Goal: Transaction & Acquisition: Obtain resource

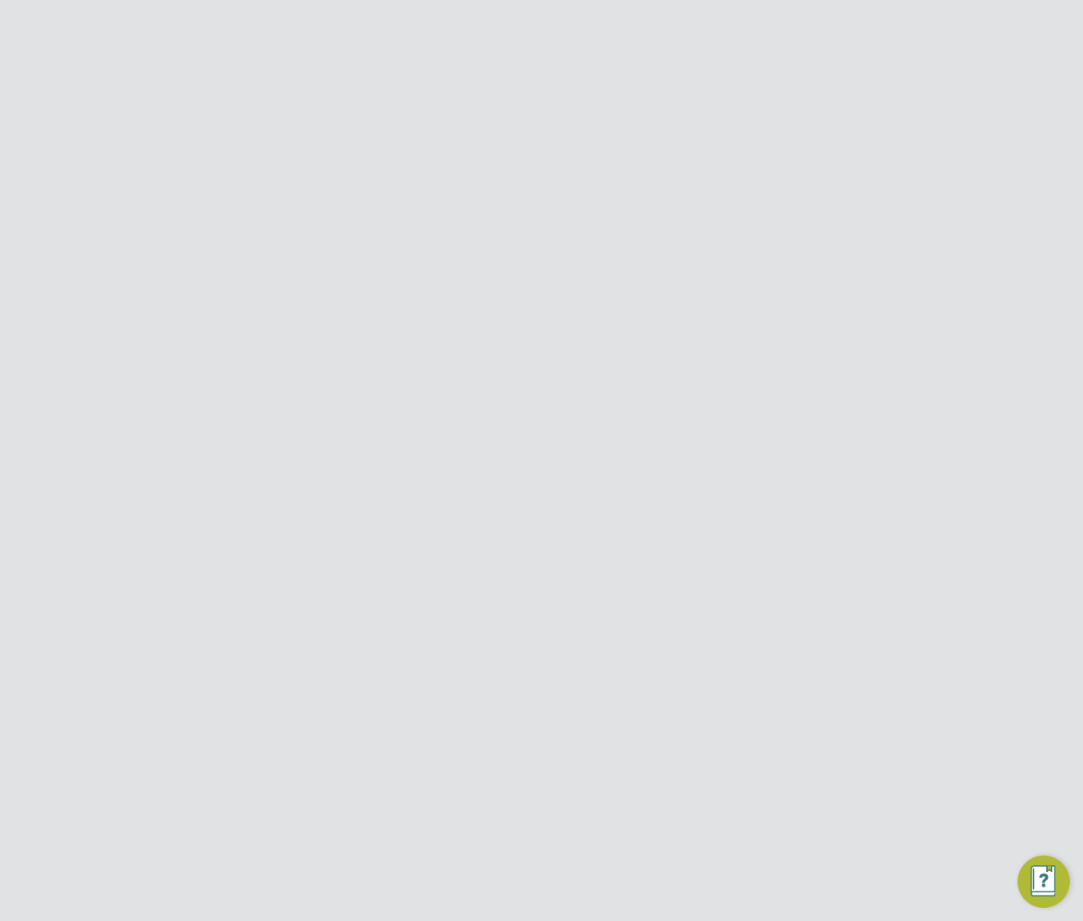
scroll to position [935, 724]
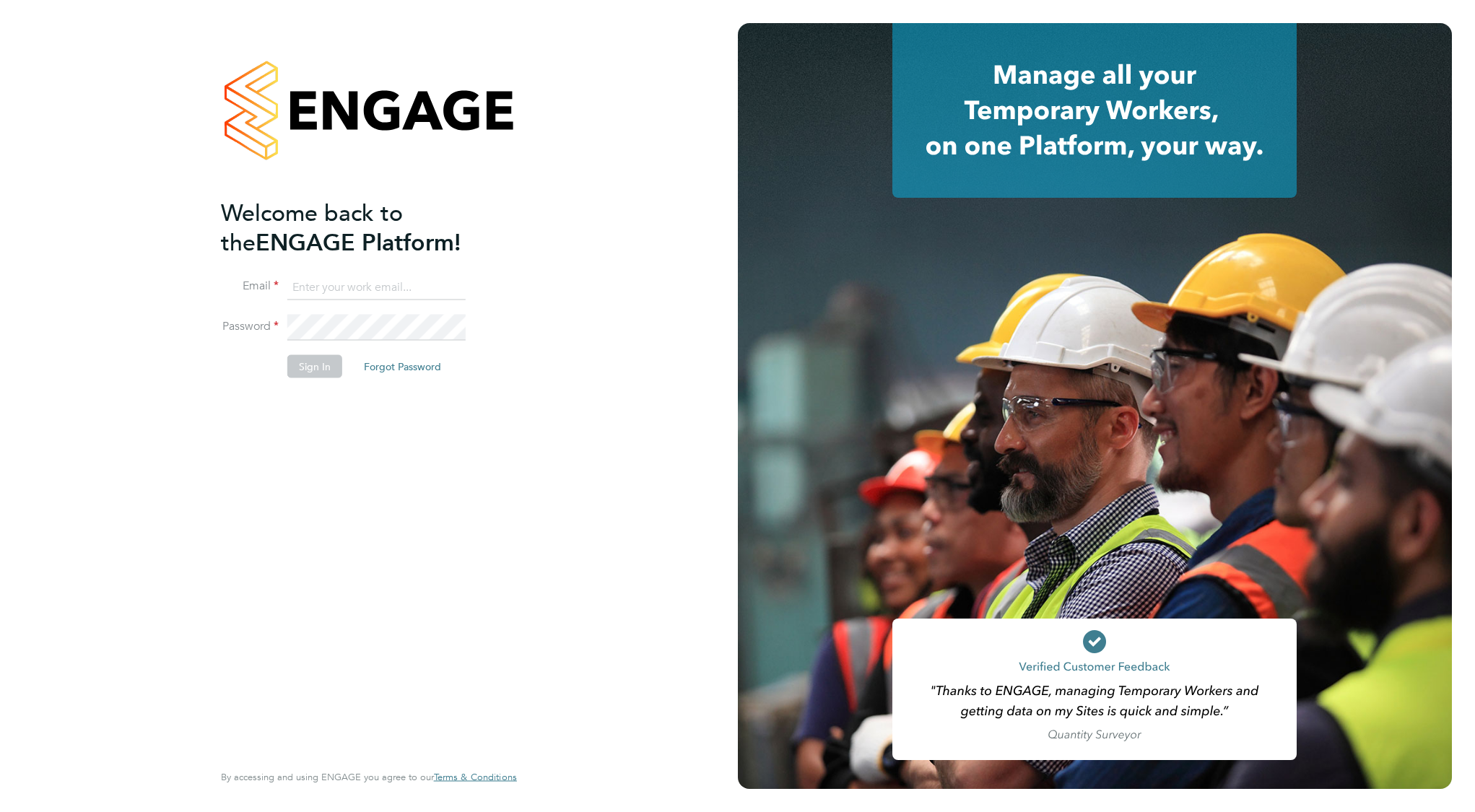
type input "[EMAIL_ADDRESS][DOMAIN_NAME]"
click at [307, 362] on button "Sign In" at bounding box center [315, 366] width 55 height 23
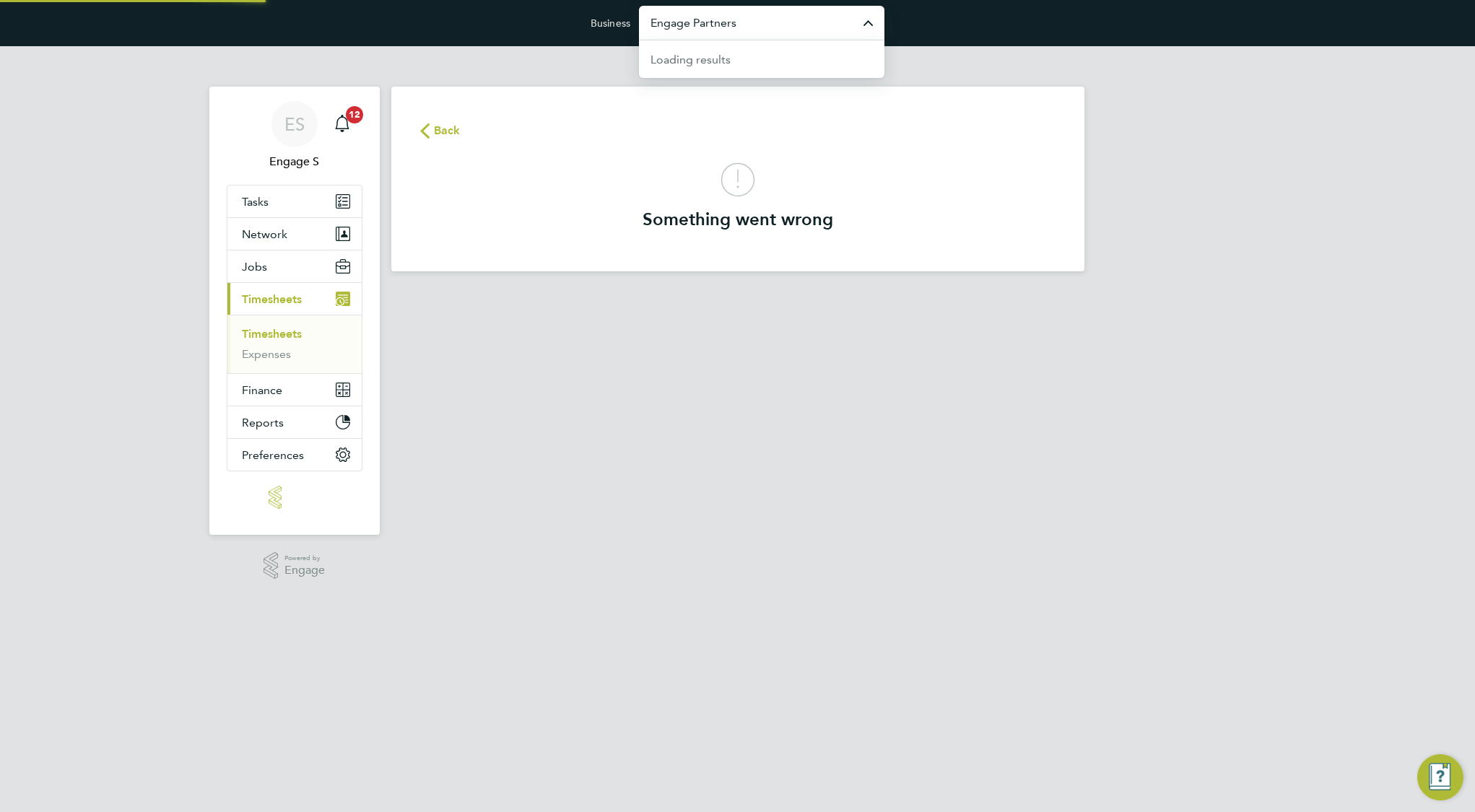
click at [797, 33] on input "Engage Partners" at bounding box center [761, 23] width 245 height 34
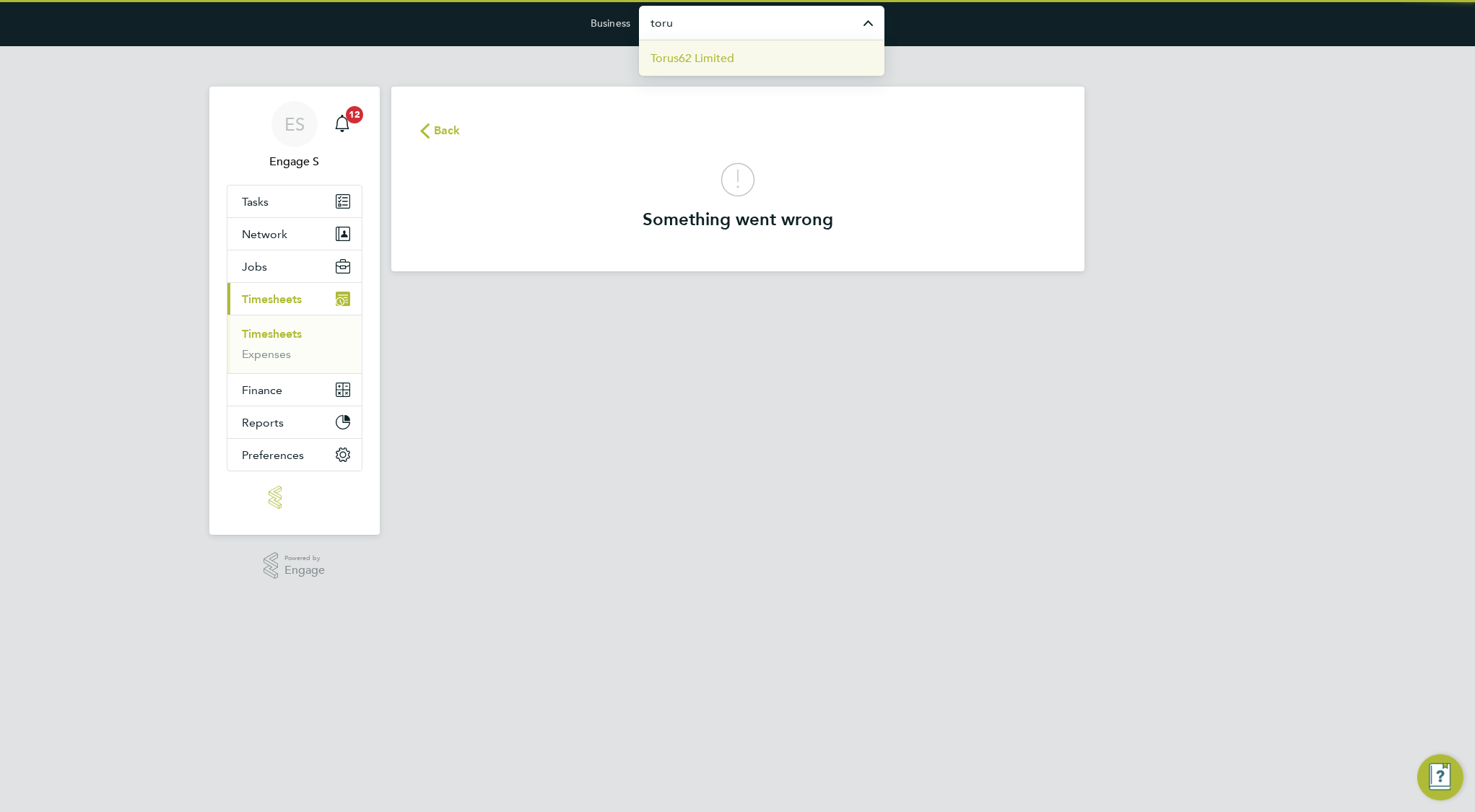
click at [775, 59] on li "Torus62 Limited" at bounding box center [761, 58] width 245 height 35
type input "Torus62 Limited"
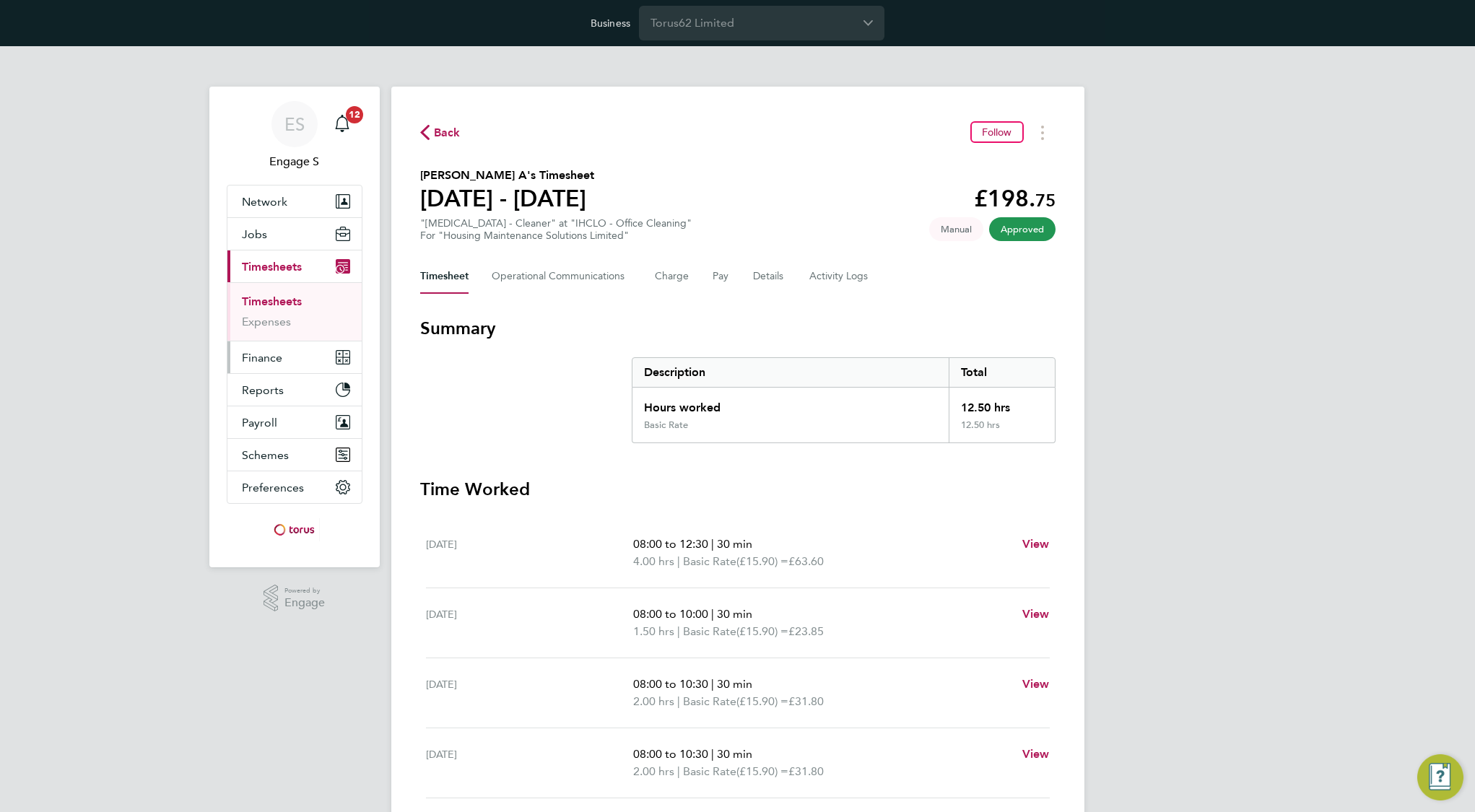
click at [265, 360] on span "Finance" at bounding box center [262, 358] width 41 height 14
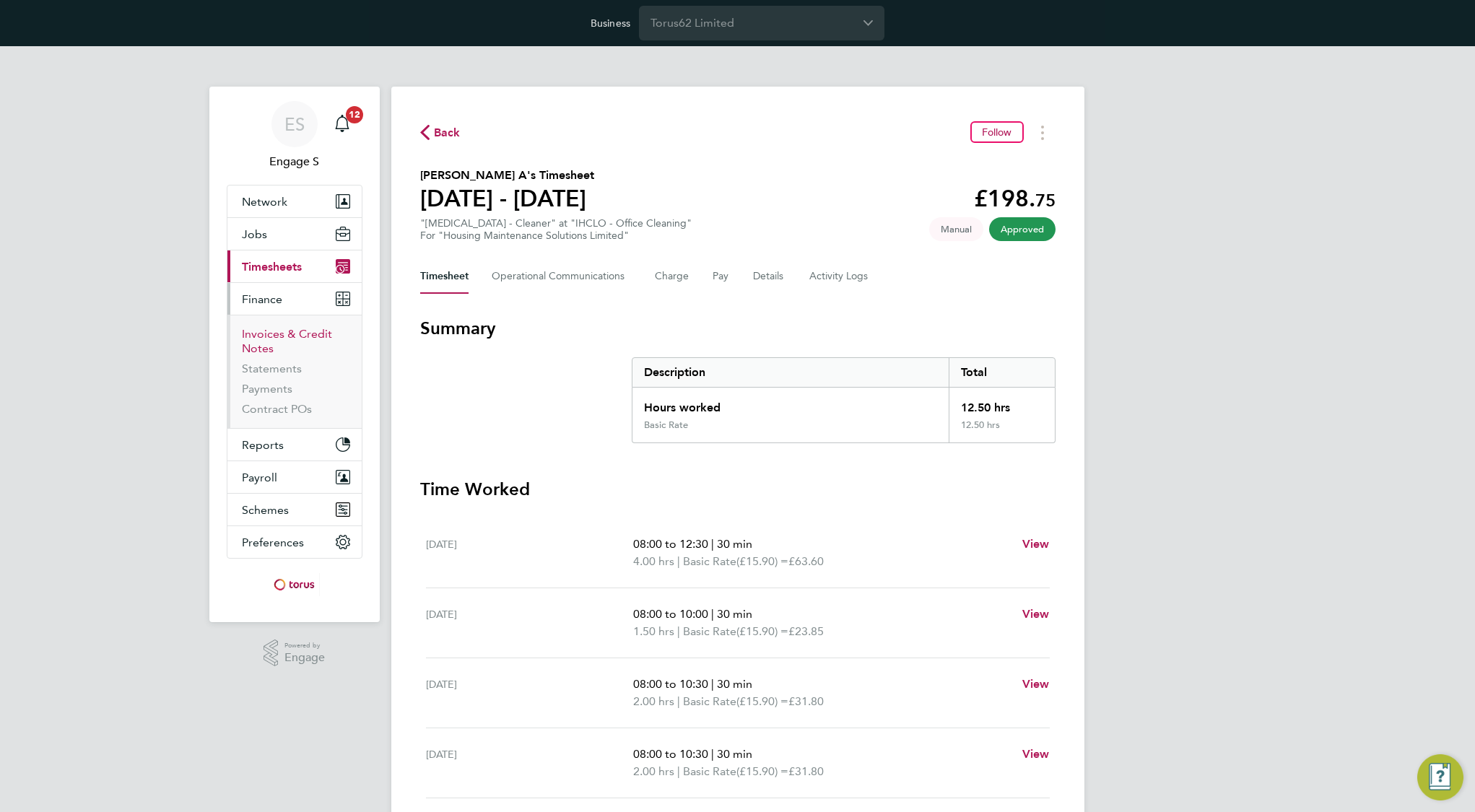
click at [260, 340] on link "Invoices & Credit Notes" at bounding box center [287, 341] width 90 height 28
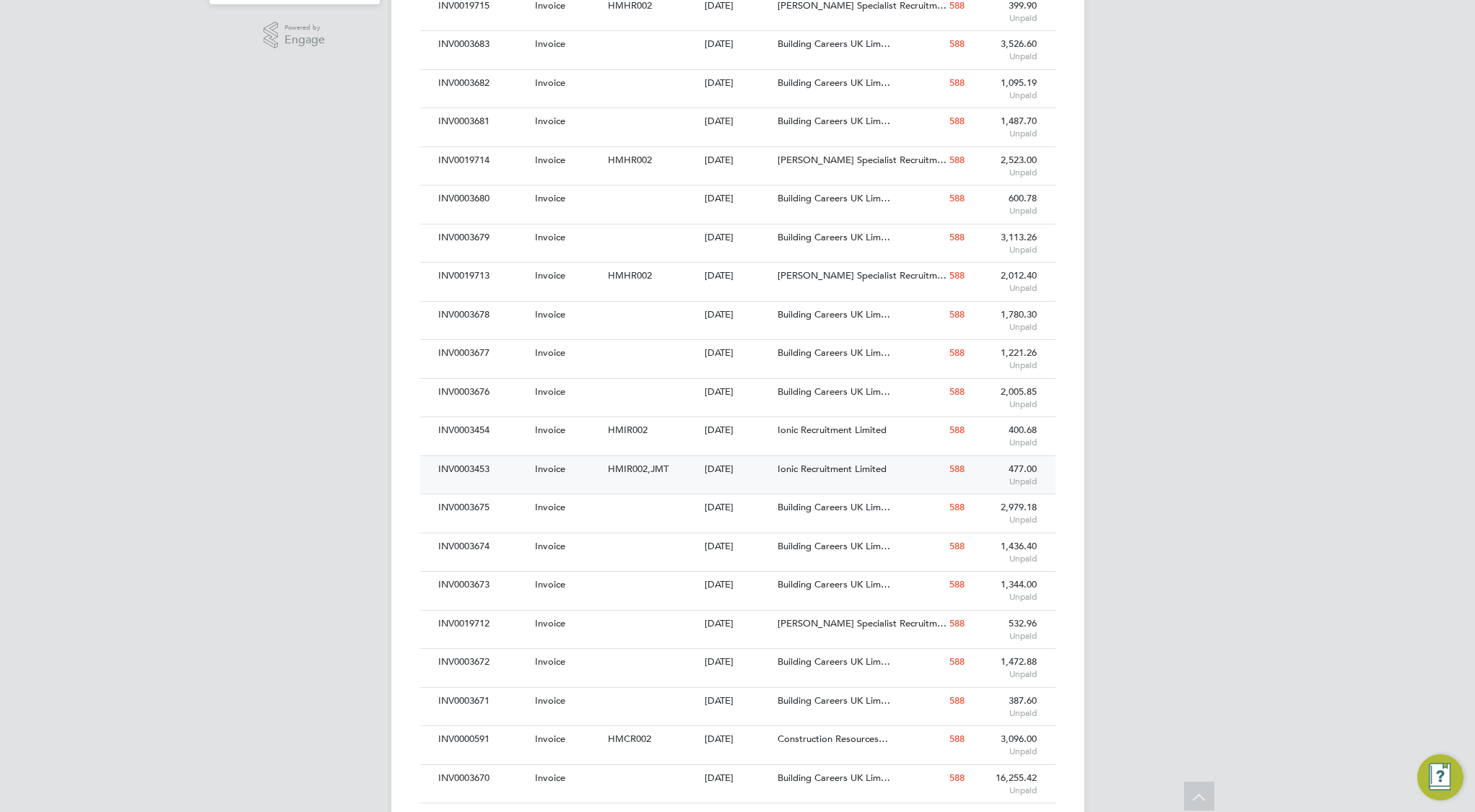
click at [652, 473] on span "HMIR002,JMT" at bounding box center [638, 469] width 61 height 12
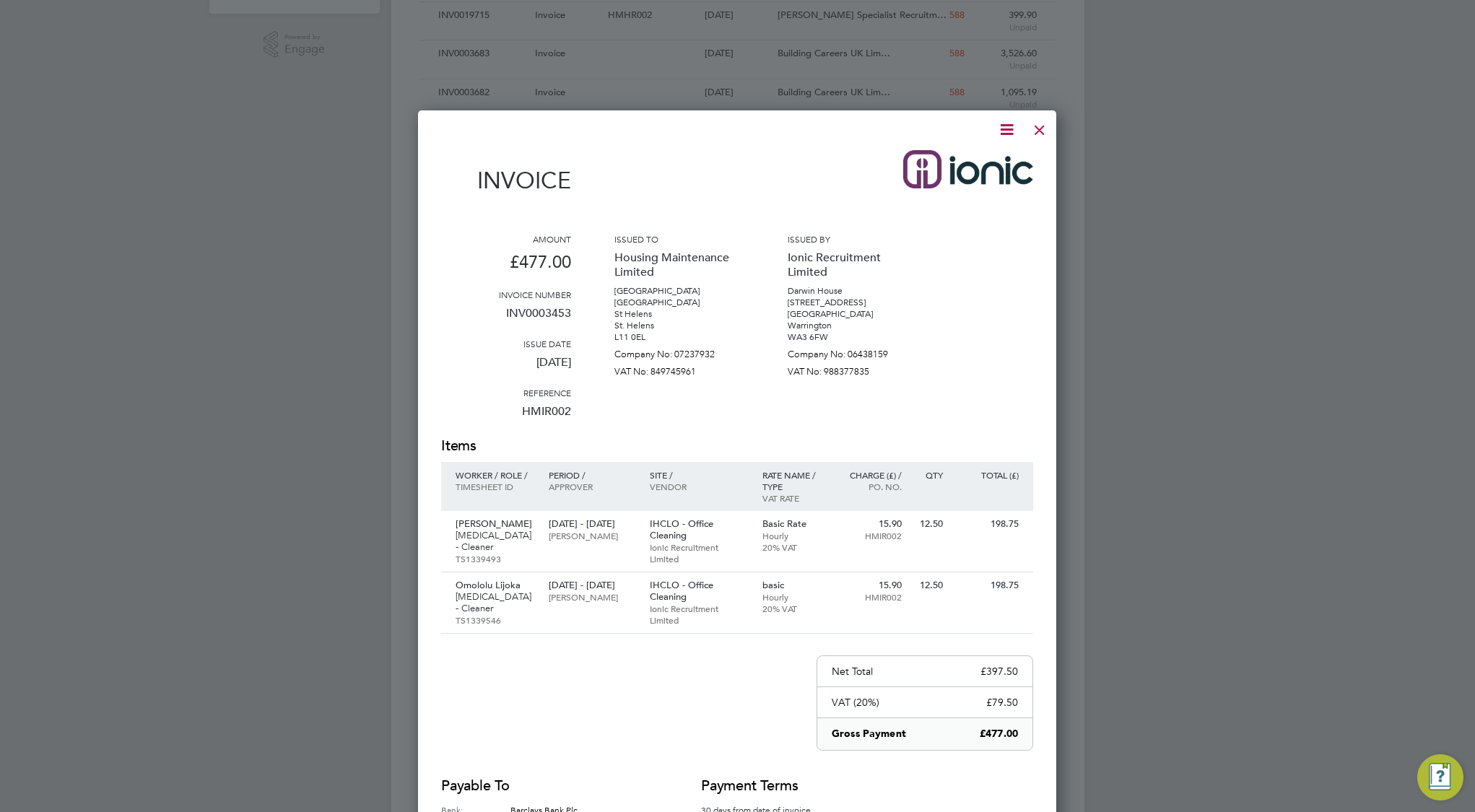
click at [1006, 130] on icon at bounding box center [1007, 130] width 18 height 18
click at [991, 157] on li "Download Invoice" at bounding box center [963, 163] width 100 height 20
click at [201, 158] on div at bounding box center [738, 406] width 1475 height 812
click at [196, 159] on div at bounding box center [738, 406] width 1475 height 812
click at [288, 87] on div at bounding box center [738, 406] width 1475 height 812
